Goal: Information Seeking & Learning: Learn about a topic

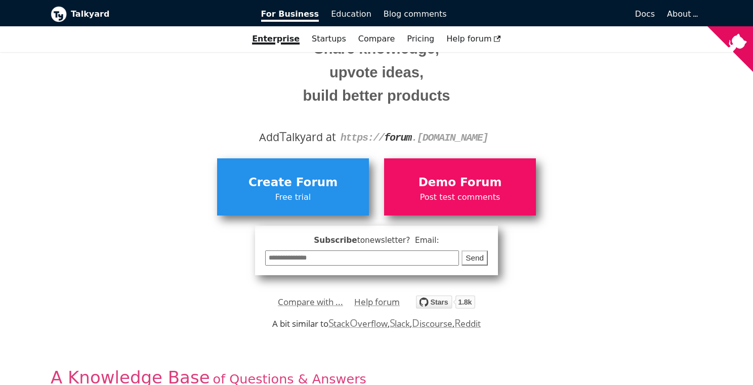
scroll to position [104, 0]
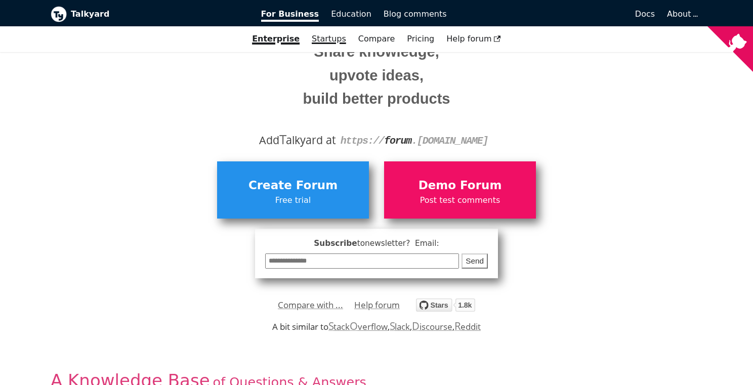
click at [331, 39] on link "Startups" at bounding box center [329, 38] width 47 height 17
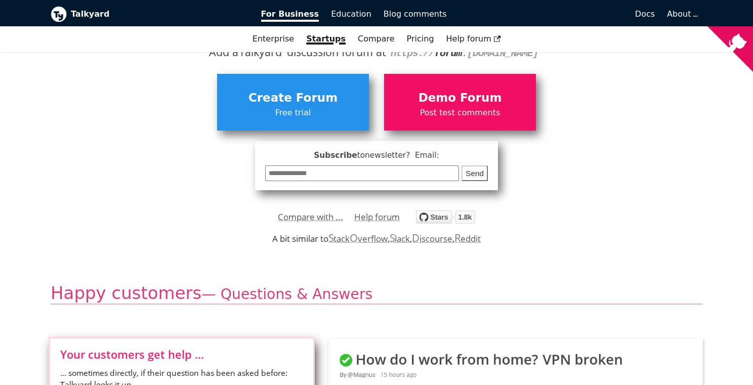
scroll to position [83, 0]
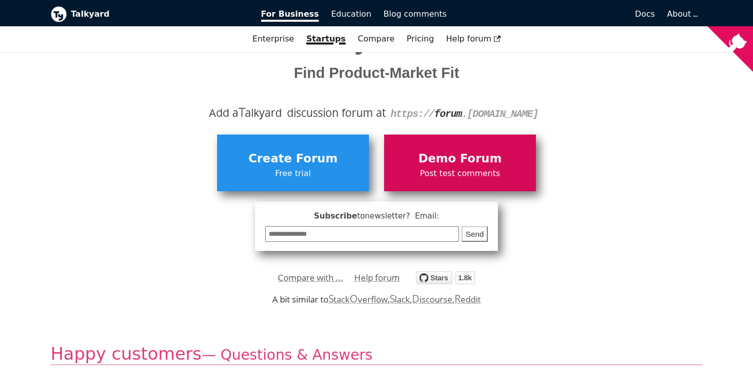
click at [431, 152] on span "Demo Forum" at bounding box center [460, 158] width 142 height 19
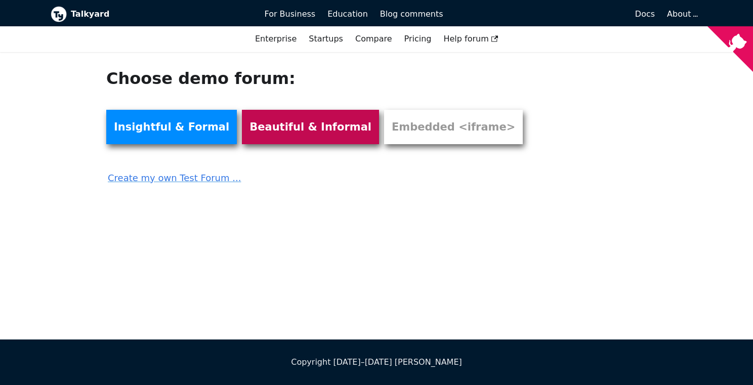
click at [264, 126] on link "Beautiful & Informal" at bounding box center [310, 127] width 137 height 34
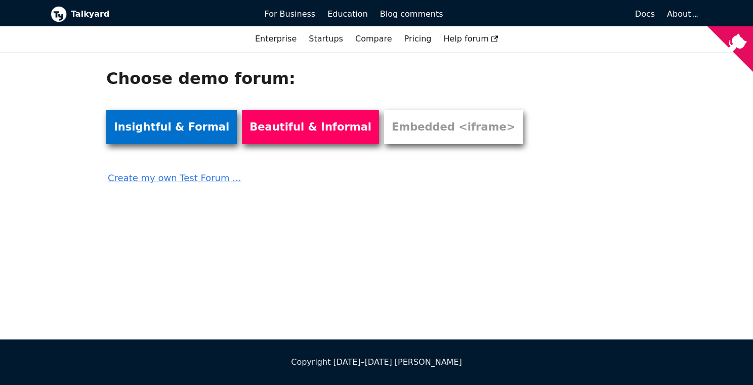
click at [148, 120] on link "Insightful & Formal" at bounding box center [171, 127] width 131 height 34
